Goal: Task Accomplishment & Management: Complete application form

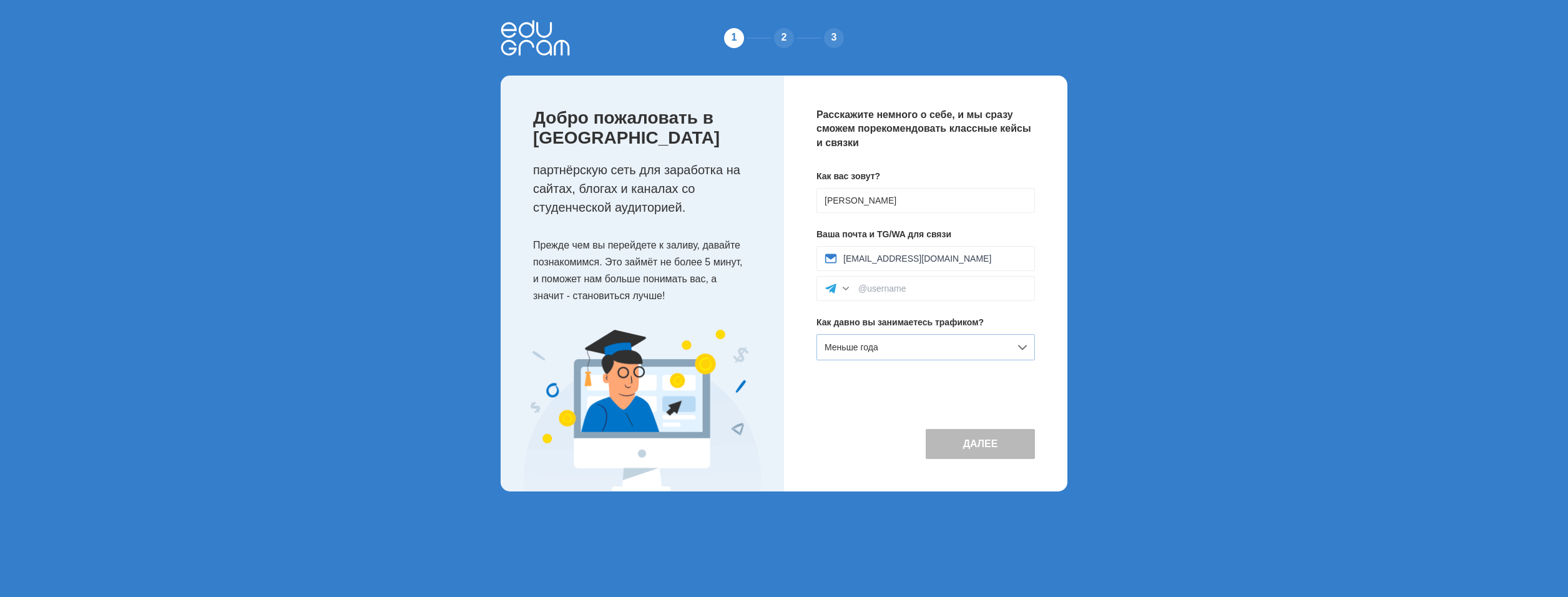
click at [988, 345] on div "Меньше года" at bounding box center [926, 347] width 219 height 26
click at [978, 374] on div "Новичок (только знакомлюсь)" at bounding box center [925, 375] width 217 height 25
click at [952, 294] on div at bounding box center [926, 289] width 219 height 25
click at [900, 291] on input at bounding box center [942, 289] width 168 height 10
type input "Tatyana1621"
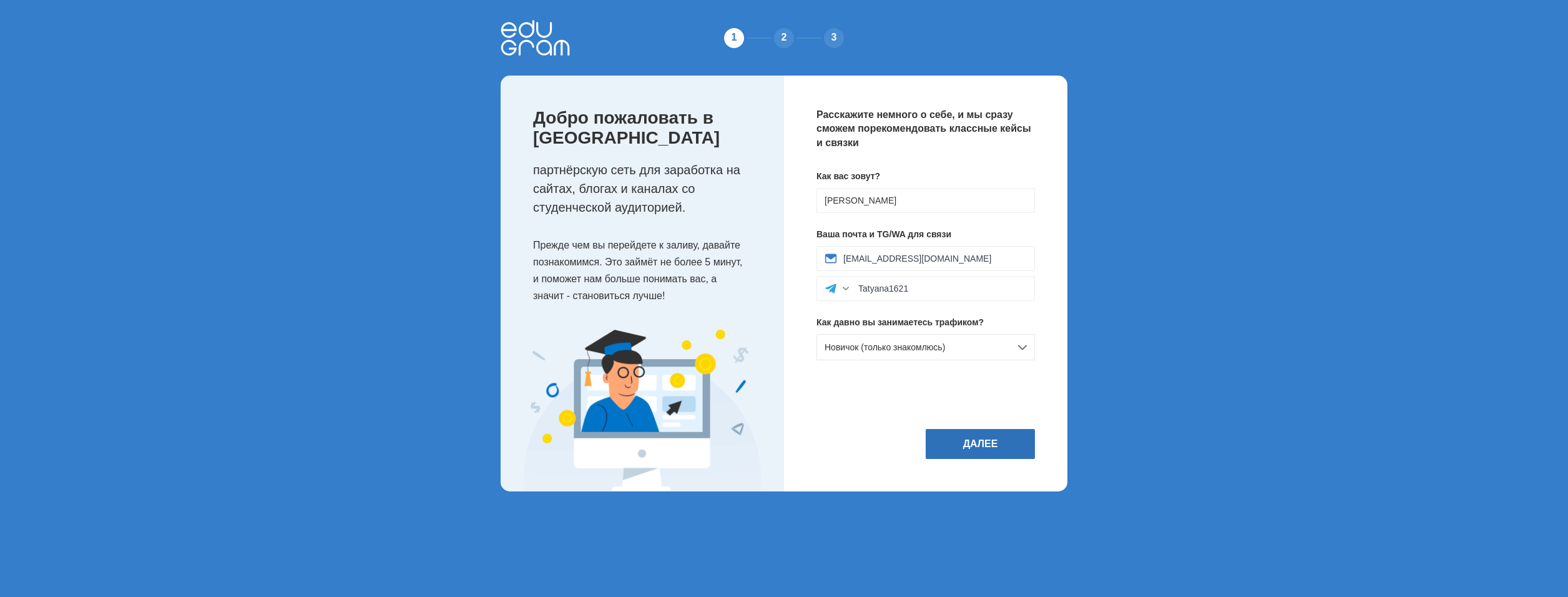
click at [974, 446] on button "Далее" at bounding box center [980, 444] width 109 height 30
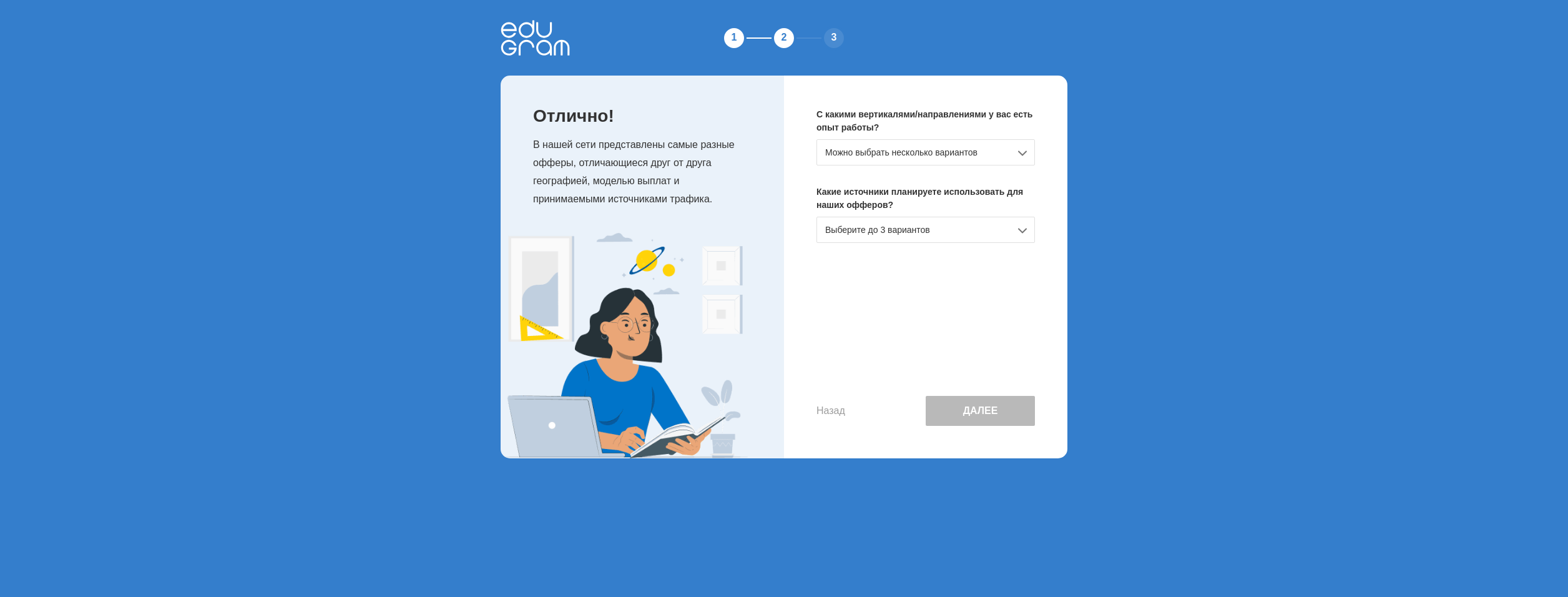
click at [957, 157] on div "Можно выбрать несколько вариантов" at bounding box center [926, 152] width 219 height 26
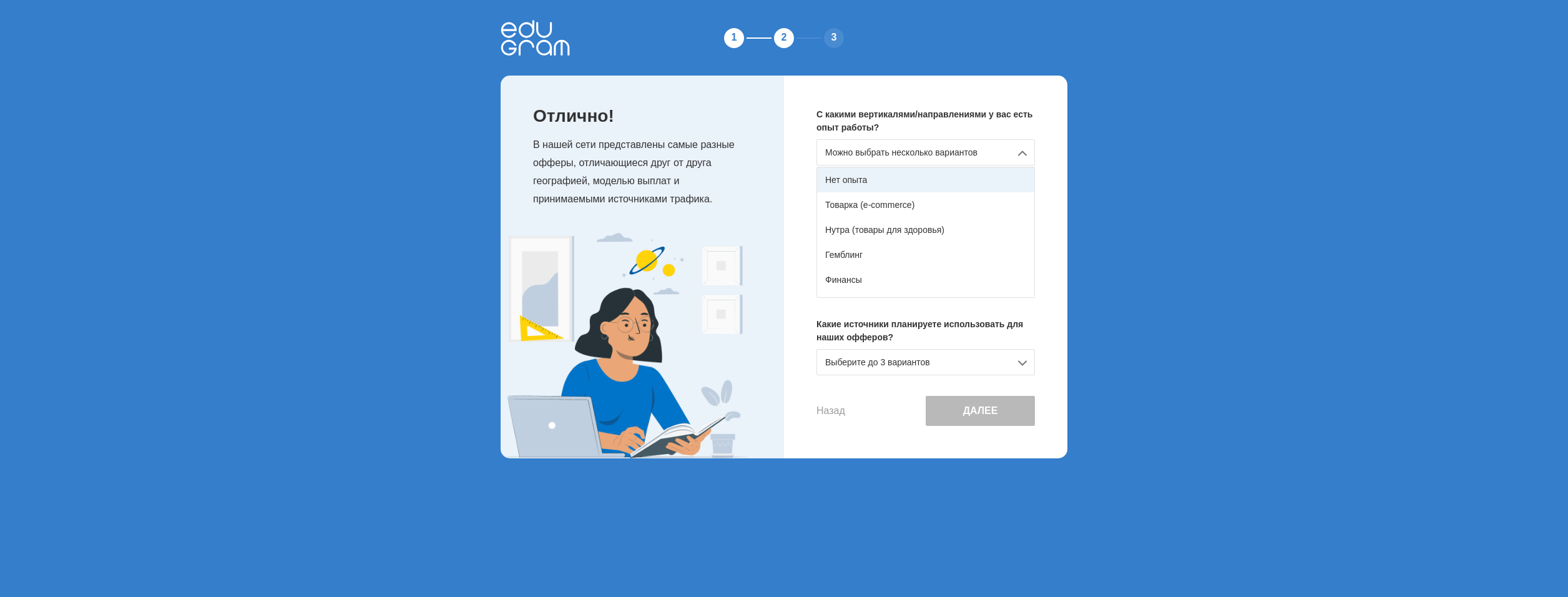
click at [949, 174] on div "Нет опыта" at bounding box center [925, 180] width 217 height 25
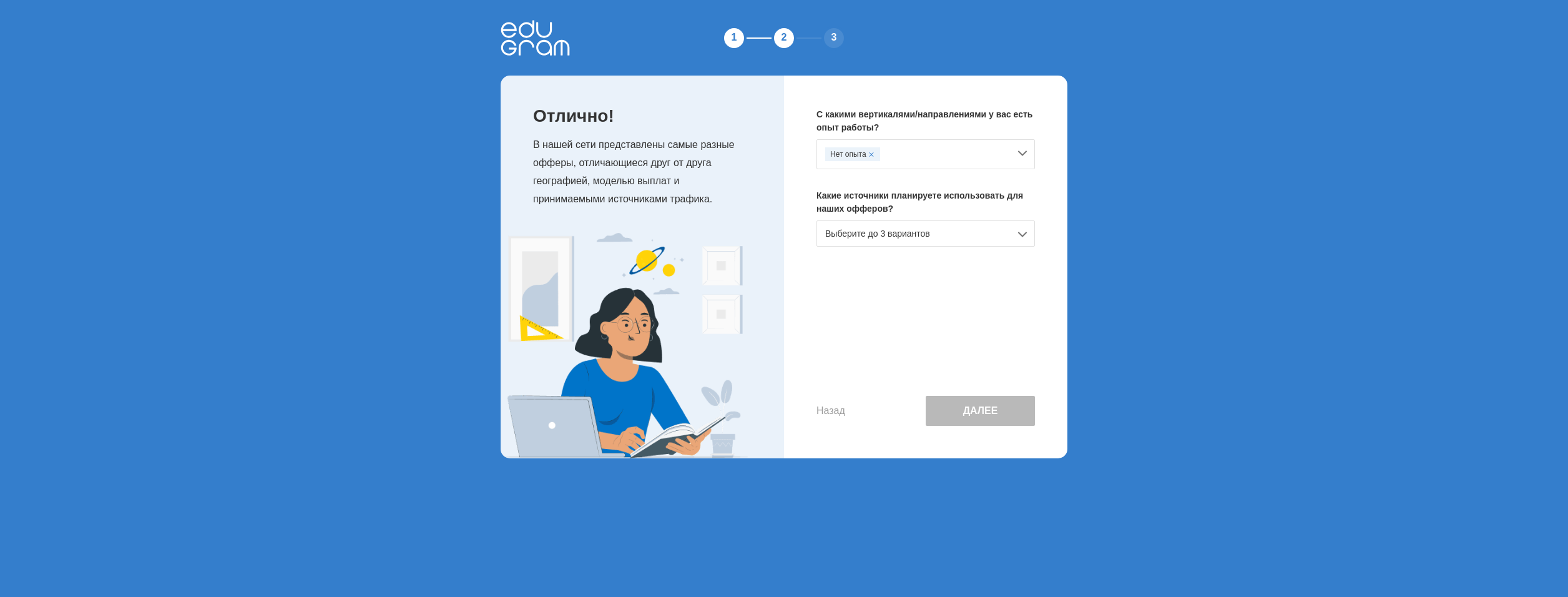
click at [938, 241] on div "Выберите до 3 вариантов" at bounding box center [926, 234] width 219 height 26
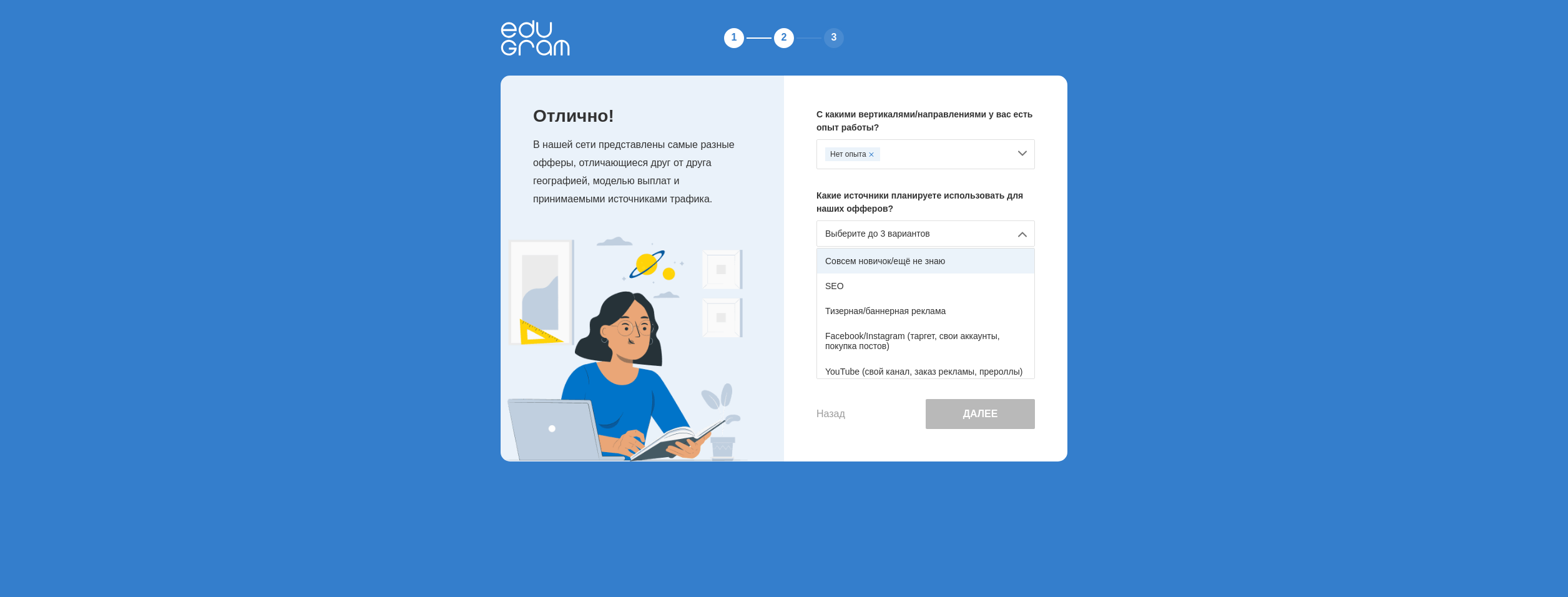
click at [940, 266] on div "Совсем новичок/ещё не знаю" at bounding box center [925, 261] width 217 height 25
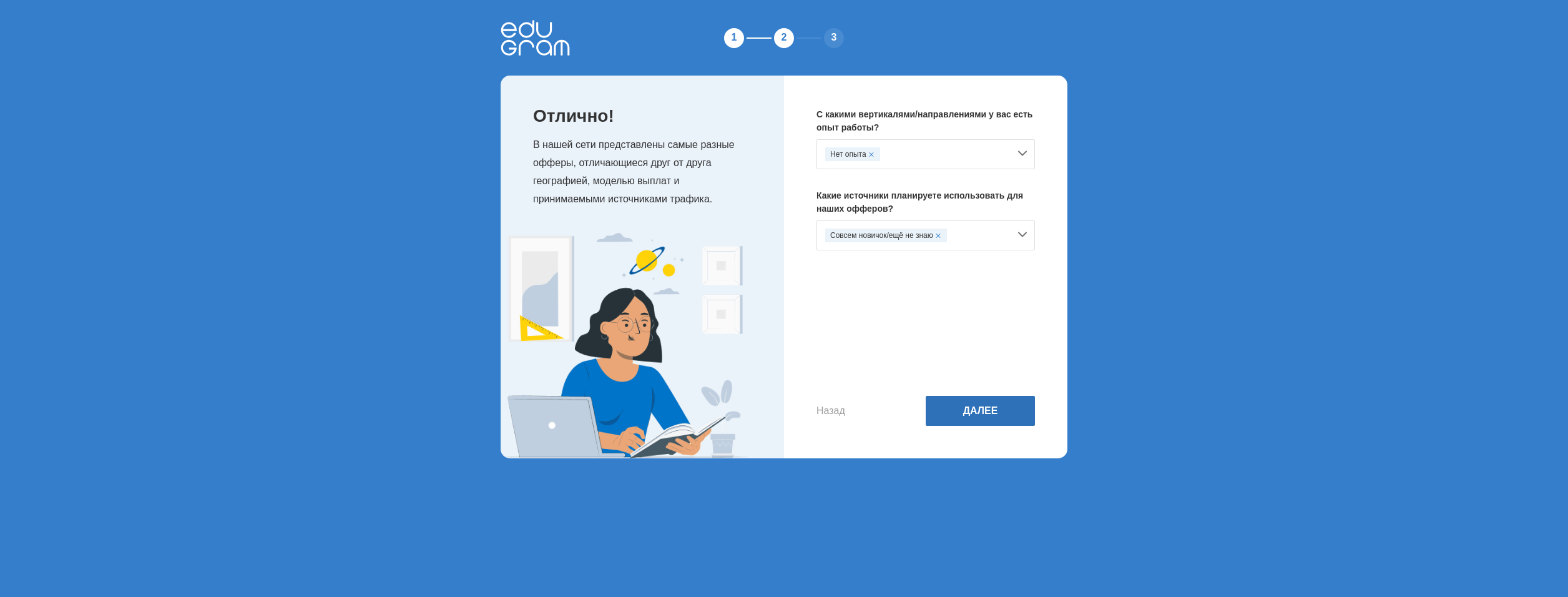
click at [980, 407] on button "Далее" at bounding box center [980, 411] width 109 height 30
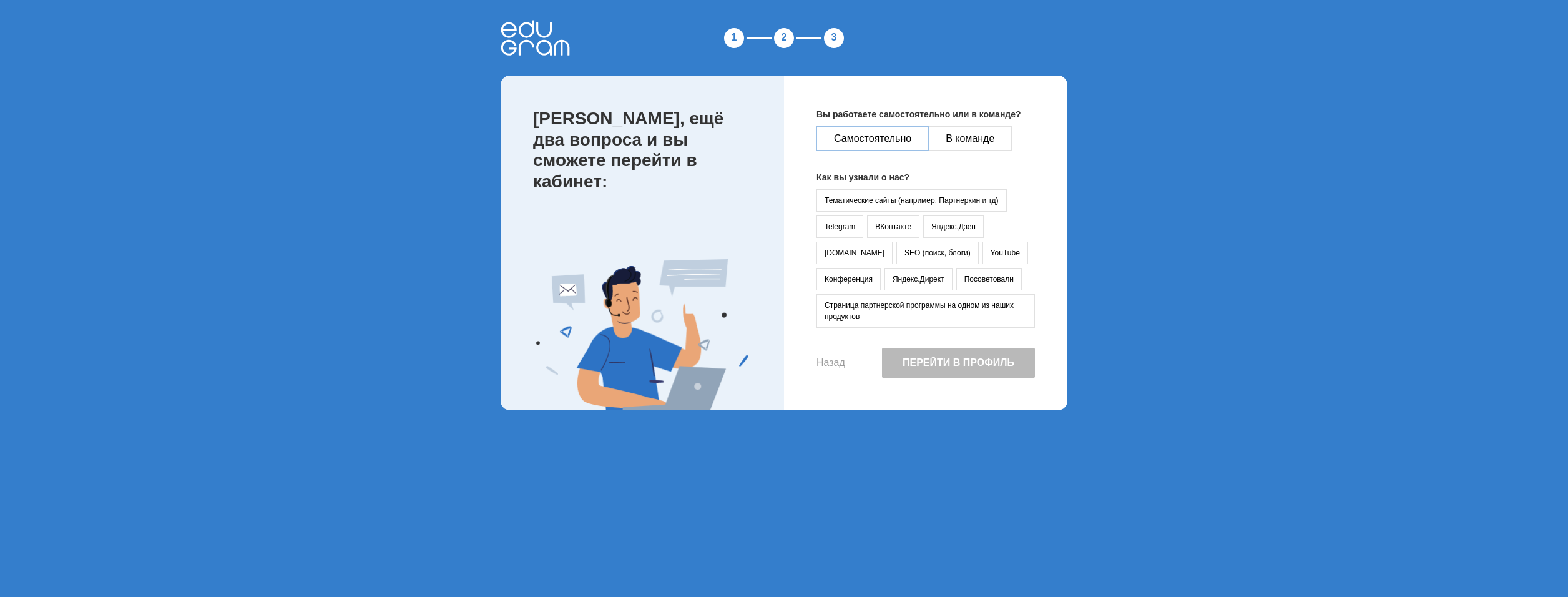
click at [918, 145] on button "Самостоятельно" at bounding box center [873, 138] width 113 height 25
click at [957, 323] on button "Страница партнерской программы на одном из наших продуктов" at bounding box center [926, 311] width 219 height 34
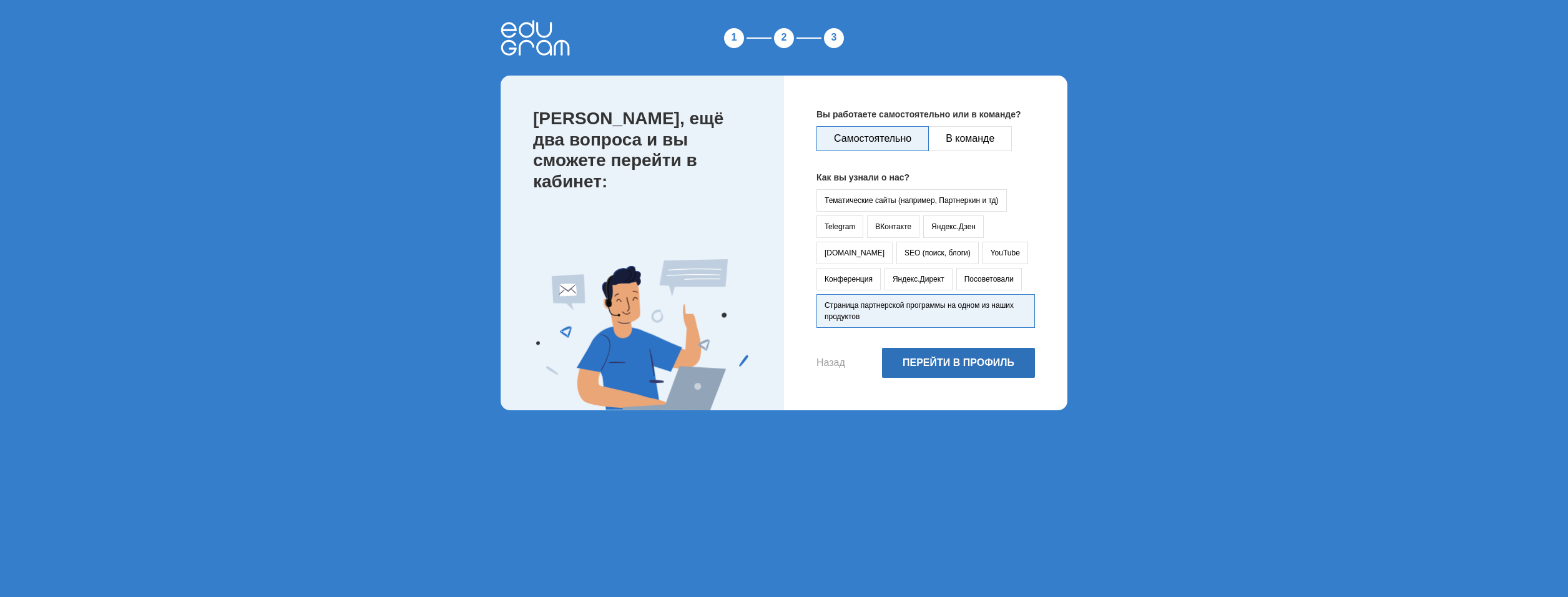
click at [979, 373] on button "Перейти в профиль" at bounding box center [958, 363] width 153 height 30
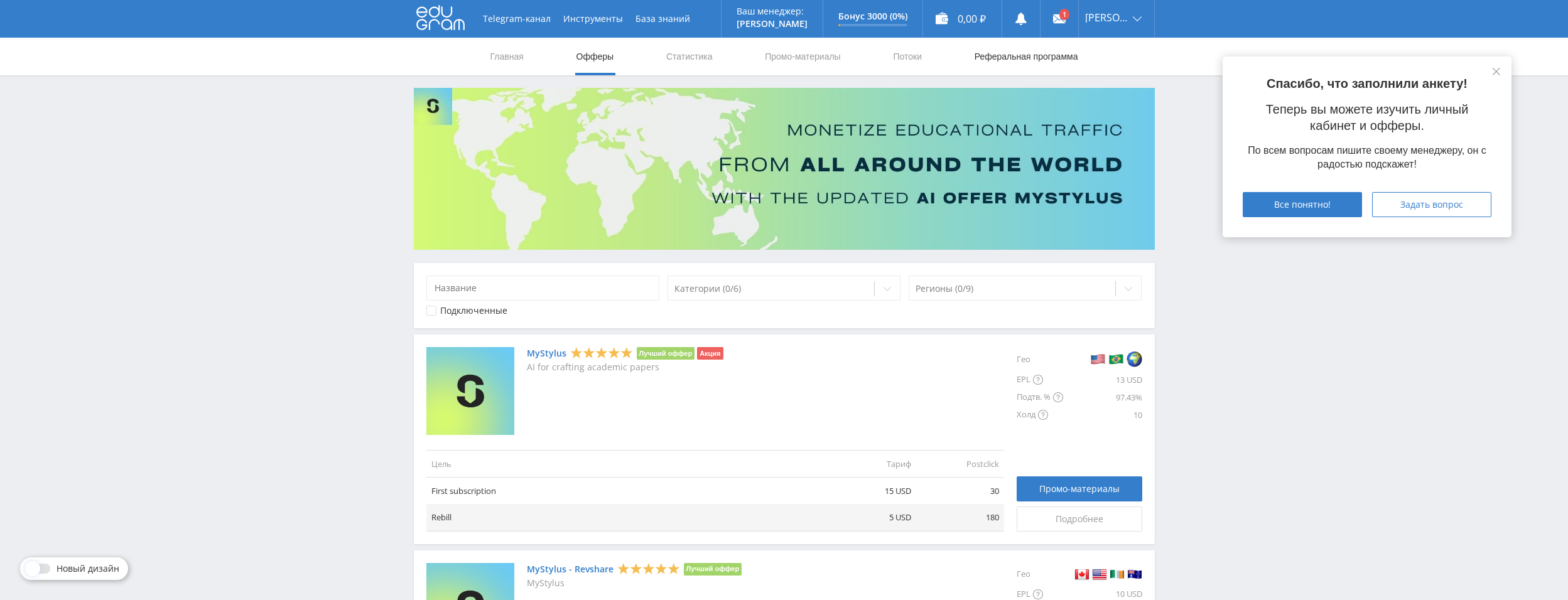
click at [984, 49] on link "Реферальная программа" at bounding box center [1026, 57] width 106 height 38
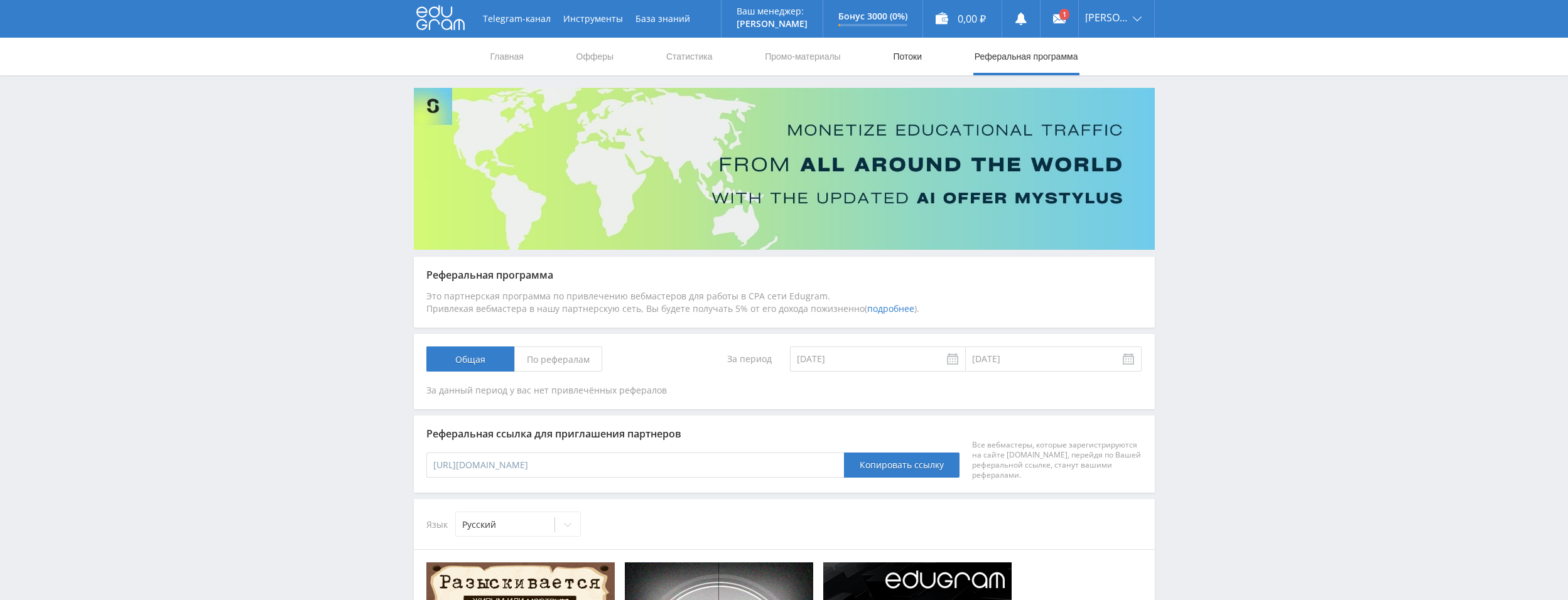
click at [908, 54] on link "Потоки" at bounding box center [908, 57] width 31 height 38
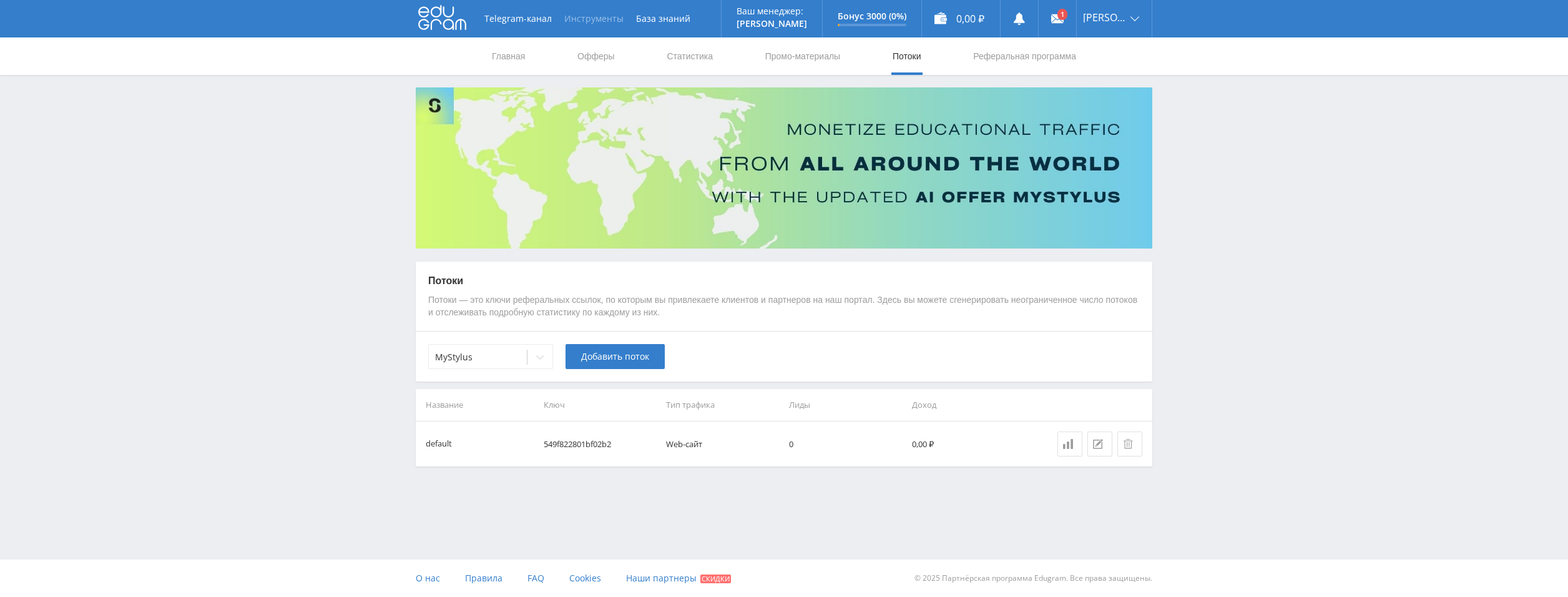
click at [578, 17] on button "Инструменты" at bounding box center [593, 19] width 71 height 38
click at [665, 14] on link "База знаний" at bounding box center [662, 19] width 67 height 38
click at [517, 62] on link "Главная" at bounding box center [508, 57] width 35 height 38
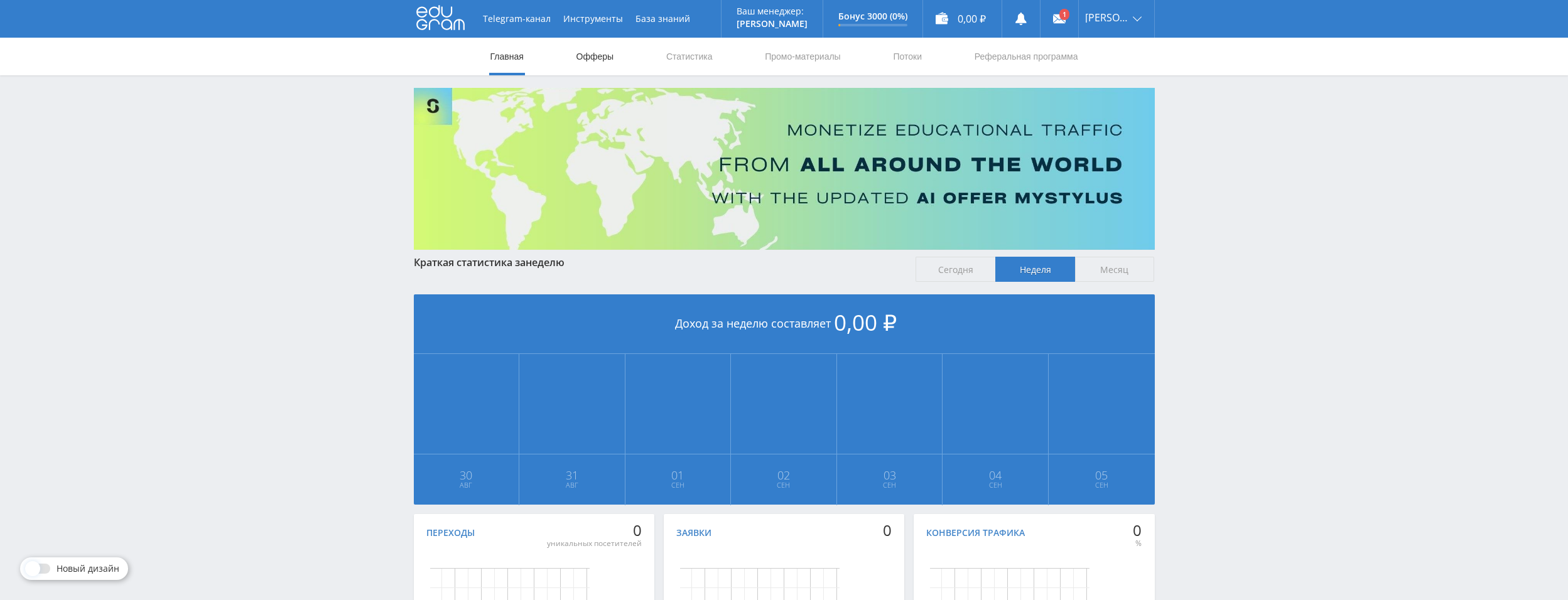
click at [582, 56] on link "Офферы" at bounding box center [595, 57] width 41 height 38
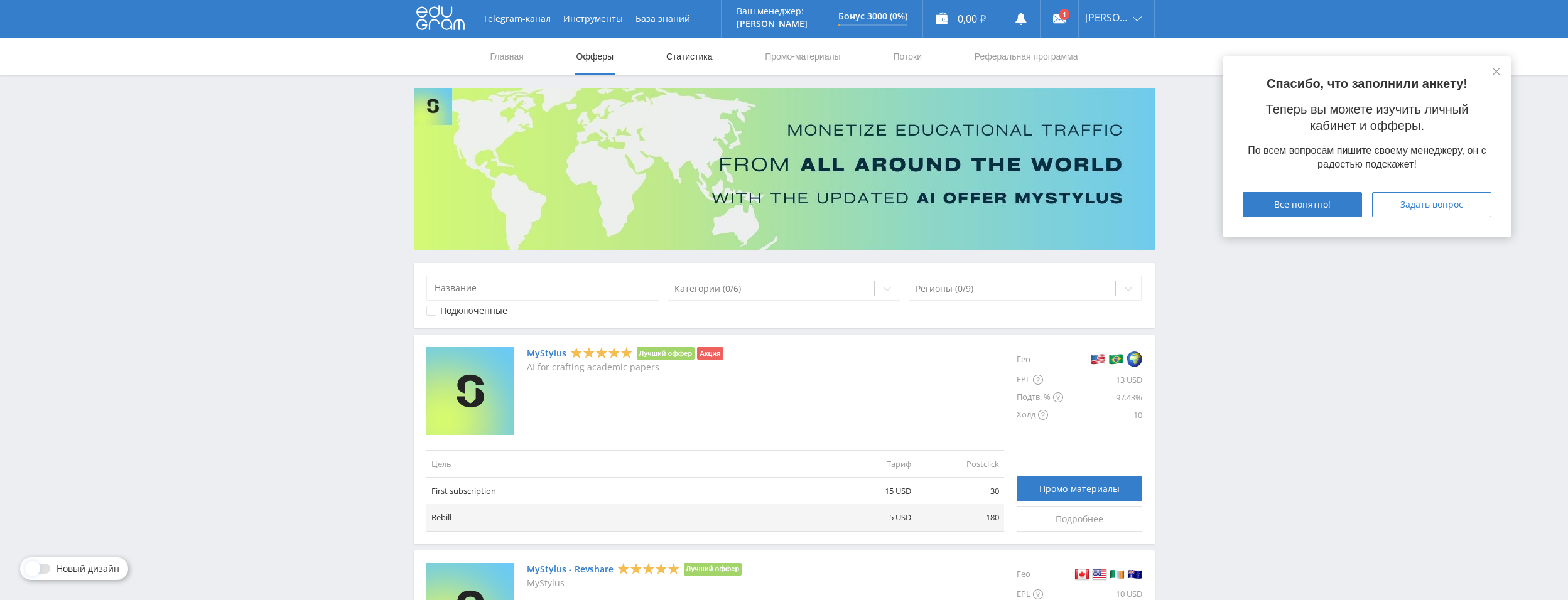
click at [683, 51] on link "Статистика" at bounding box center [689, 57] width 49 height 38
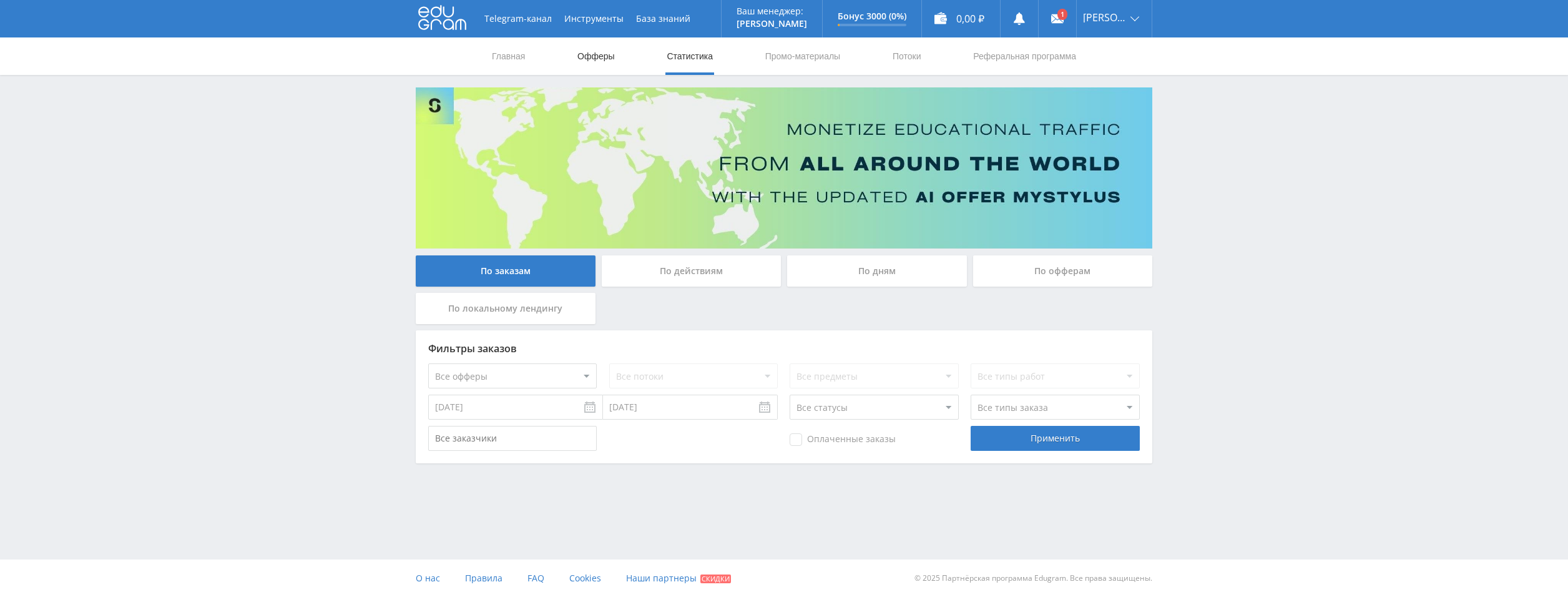
click at [594, 47] on link "Офферы" at bounding box center [596, 57] width 40 height 38
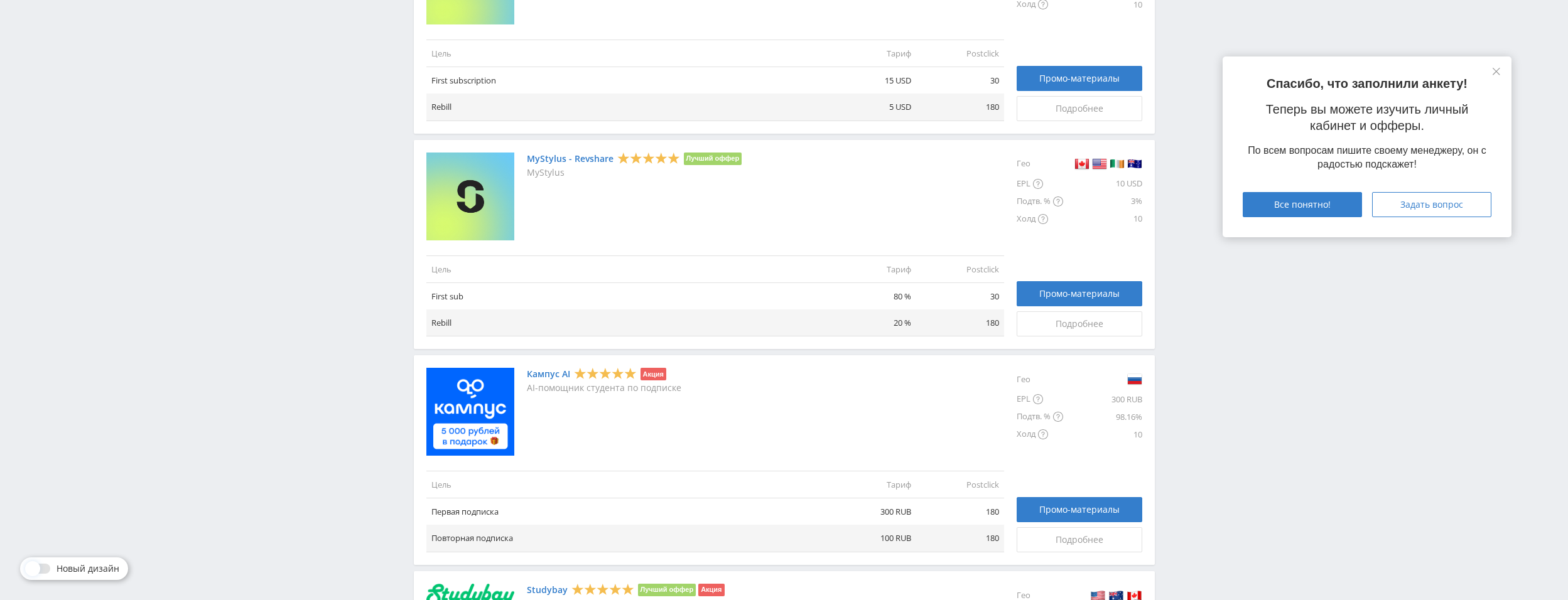
scroll to position [404, 0]
